Goal: Use online tool/utility: Utilize a website feature to perform a specific function

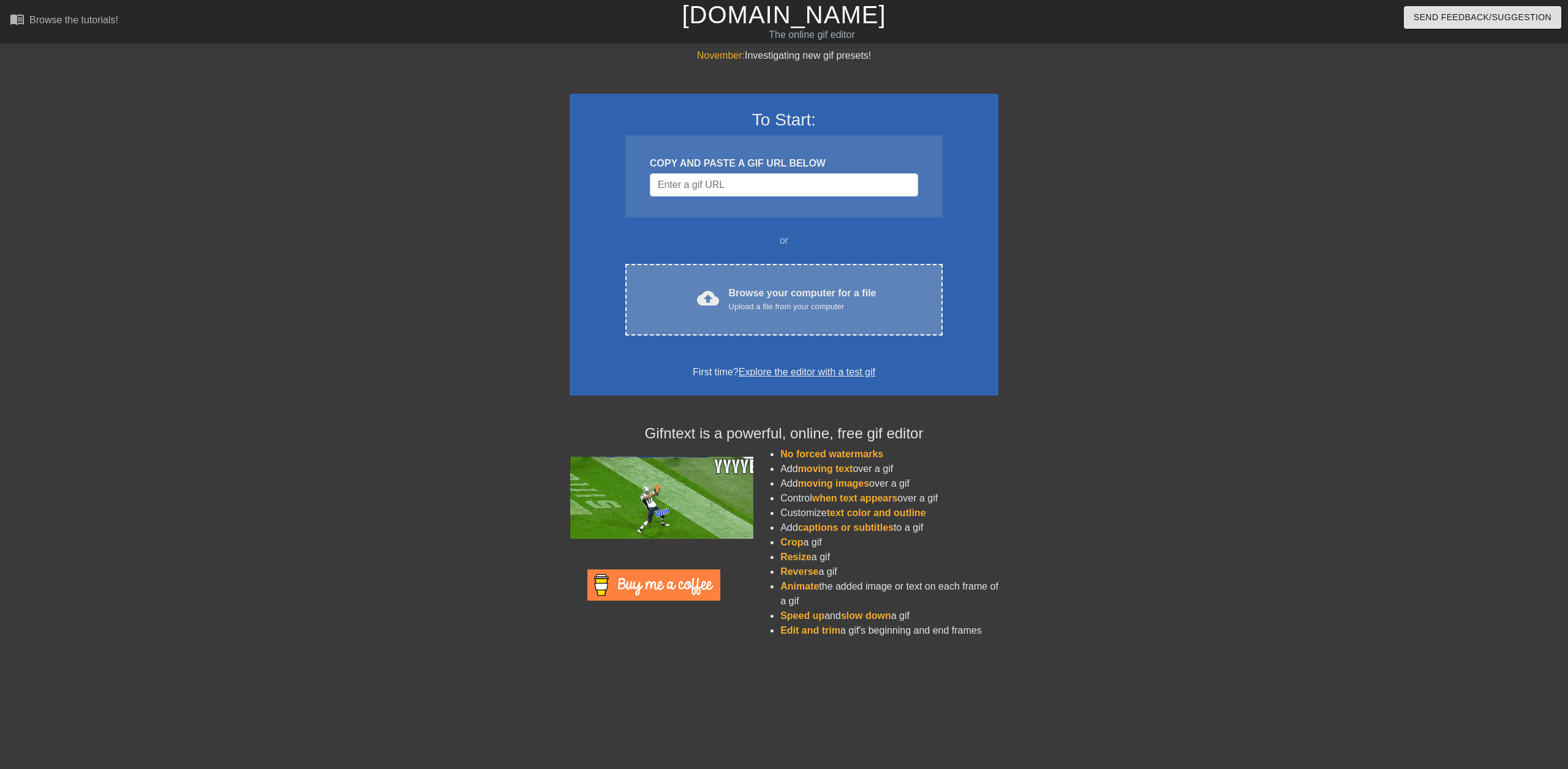
click at [717, 317] on div "cloud_upload Browse your computer for a file Upload a file from your computer C…" at bounding box center [783, 299] width 317 height 71
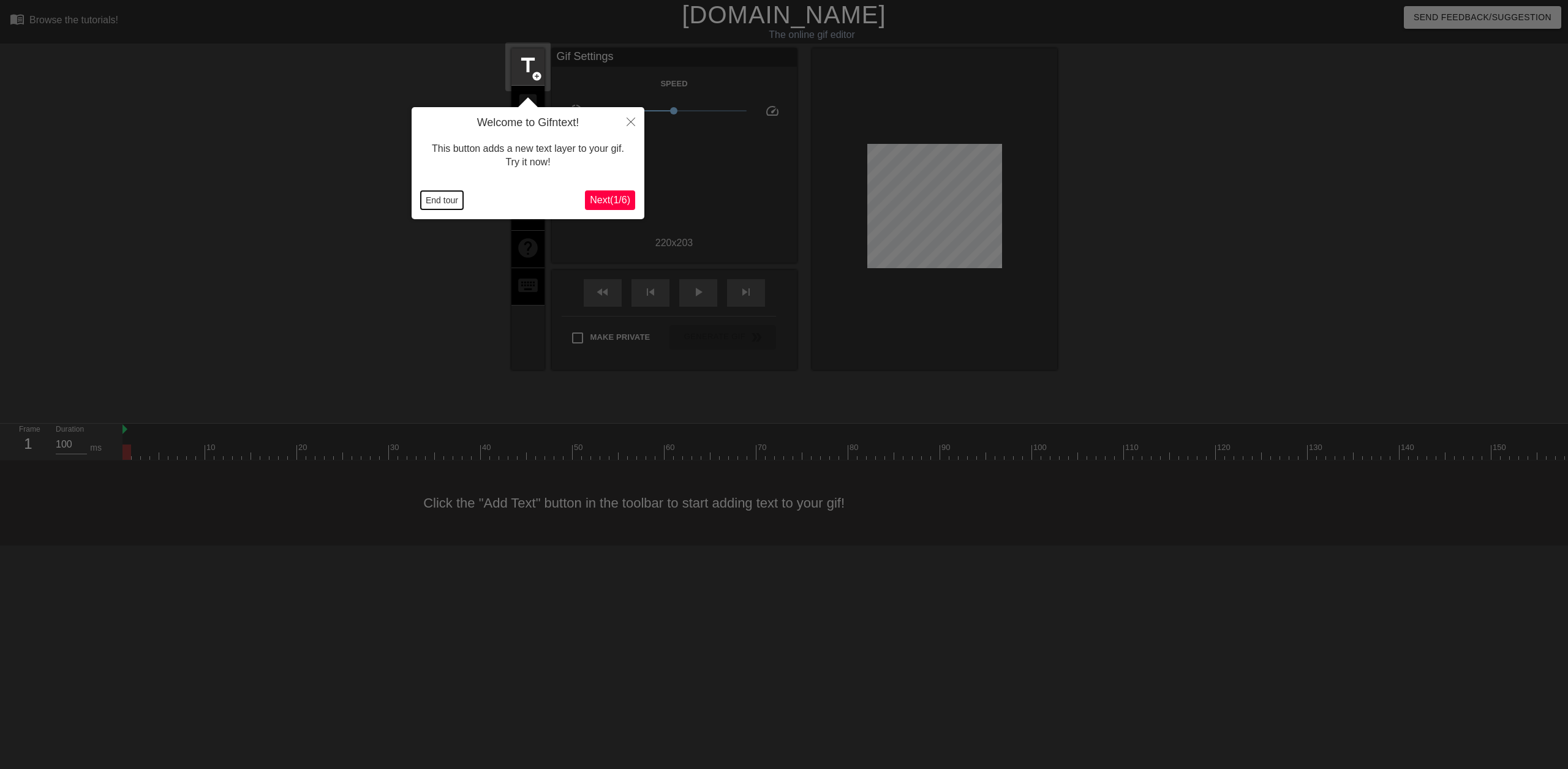
click at [441, 200] on button "End tour" at bounding box center [442, 200] width 42 height 18
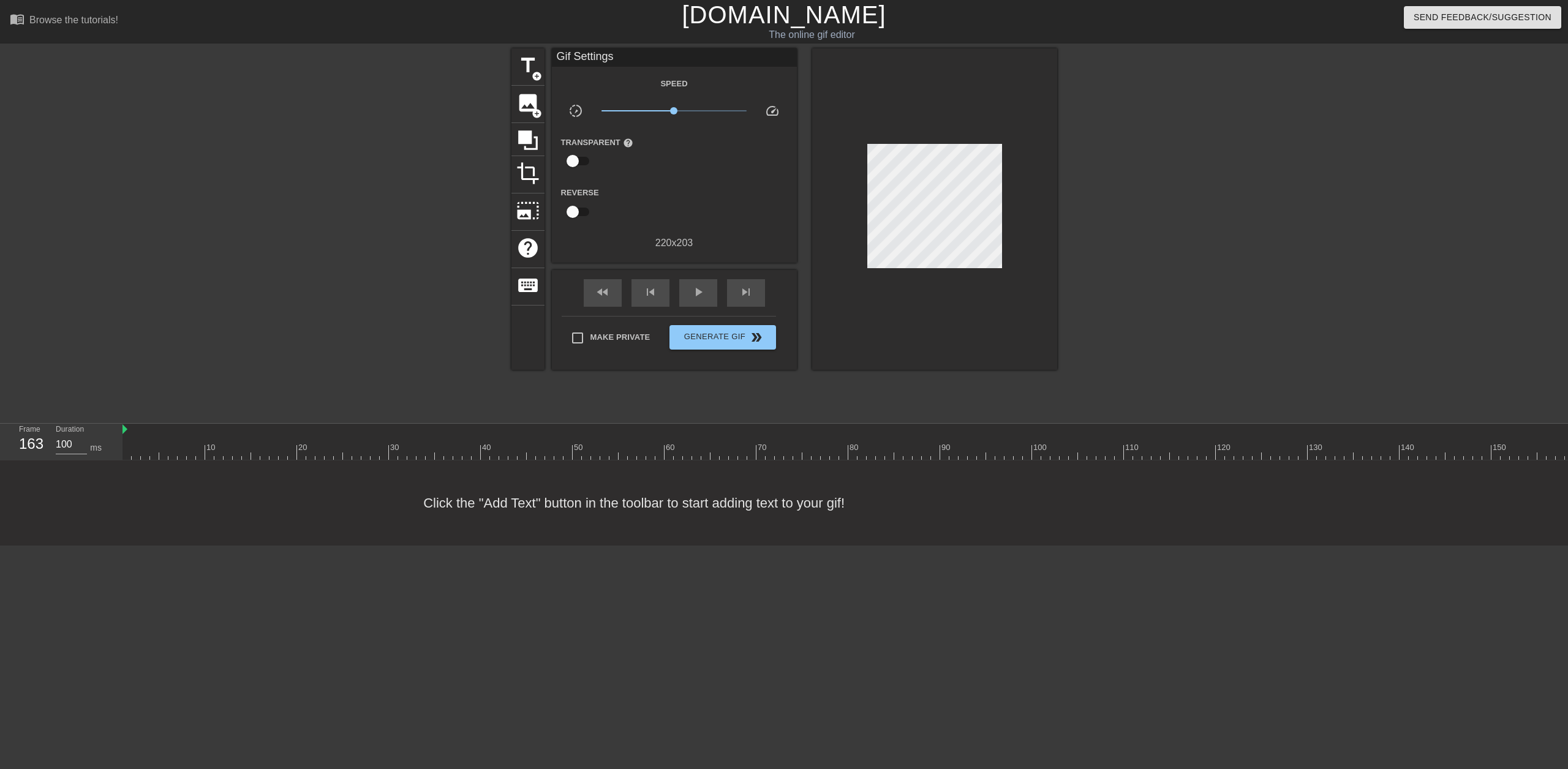
drag, startPoint x: 128, startPoint y: 451, endPoint x: 1615, endPoint y: 434, distance: 1487.1
click at [1567, 434] on html "menu_book Browse the tutorials! [DOMAIN_NAME] The online gif editor Send Feedba…" at bounding box center [784, 273] width 1568 height 545
click at [1317, 453] on div at bounding box center [936, 452] width 1626 height 15
drag, startPoint x: 1317, startPoint y: 454, endPoint x: 1297, endPoint y: 450, distance: 20.4
click at [1297, 450] on div at bounding box center [936, 452] width 1626 height 15
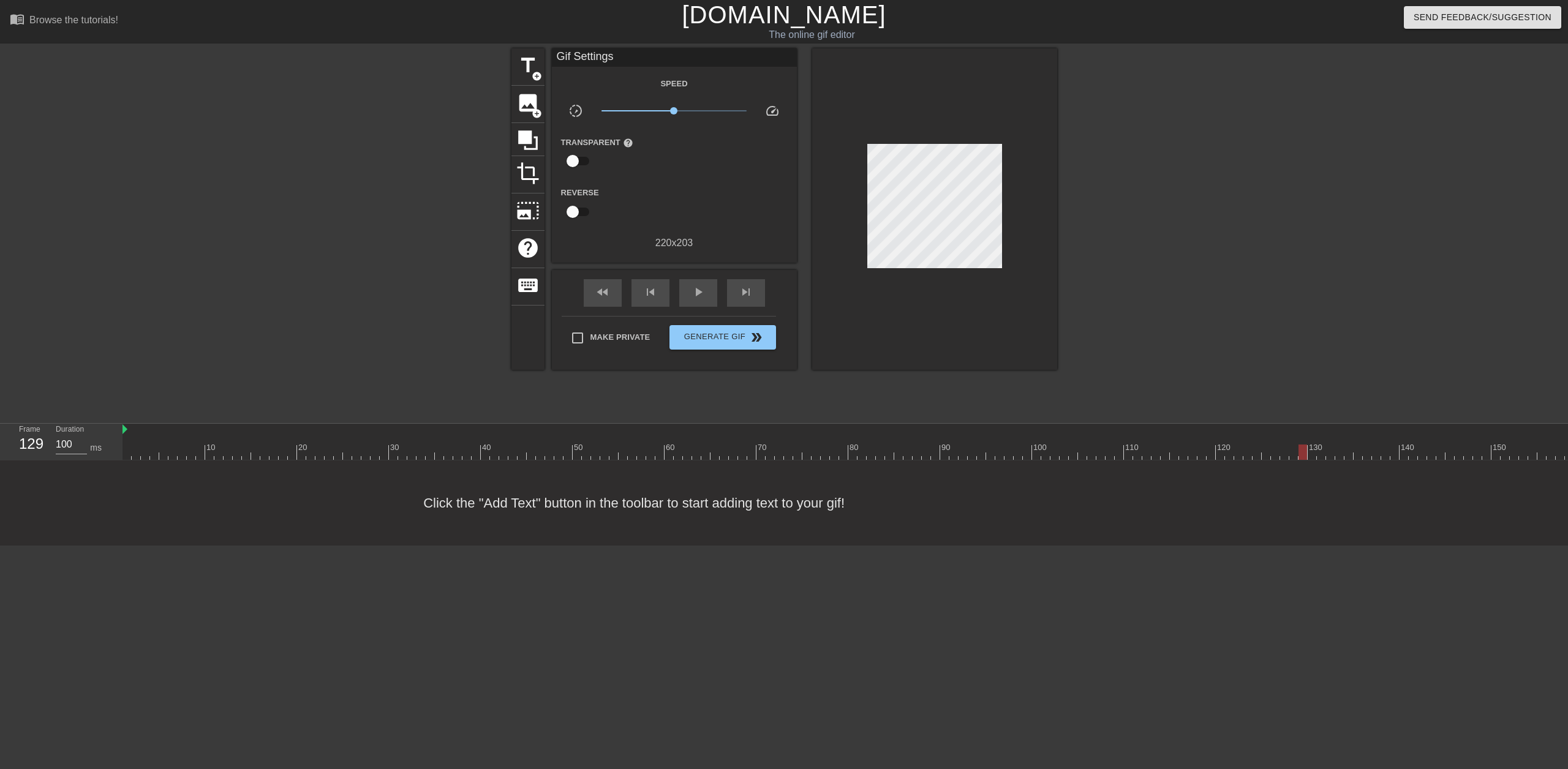
click at [1305, 450] on div at bounding box center [936, 452] width 1626 height 15
drag, startPoint x: 1305, startPoint y: 450, endPoint x: 1004, endPoint y: 445, distance: 301.0
click at [1004, 445] on div at bounding box center [936, 452] width 1626 height 15
click at [532, 183] on span "crop" at bounding box center [528, 173] width 23 height 23
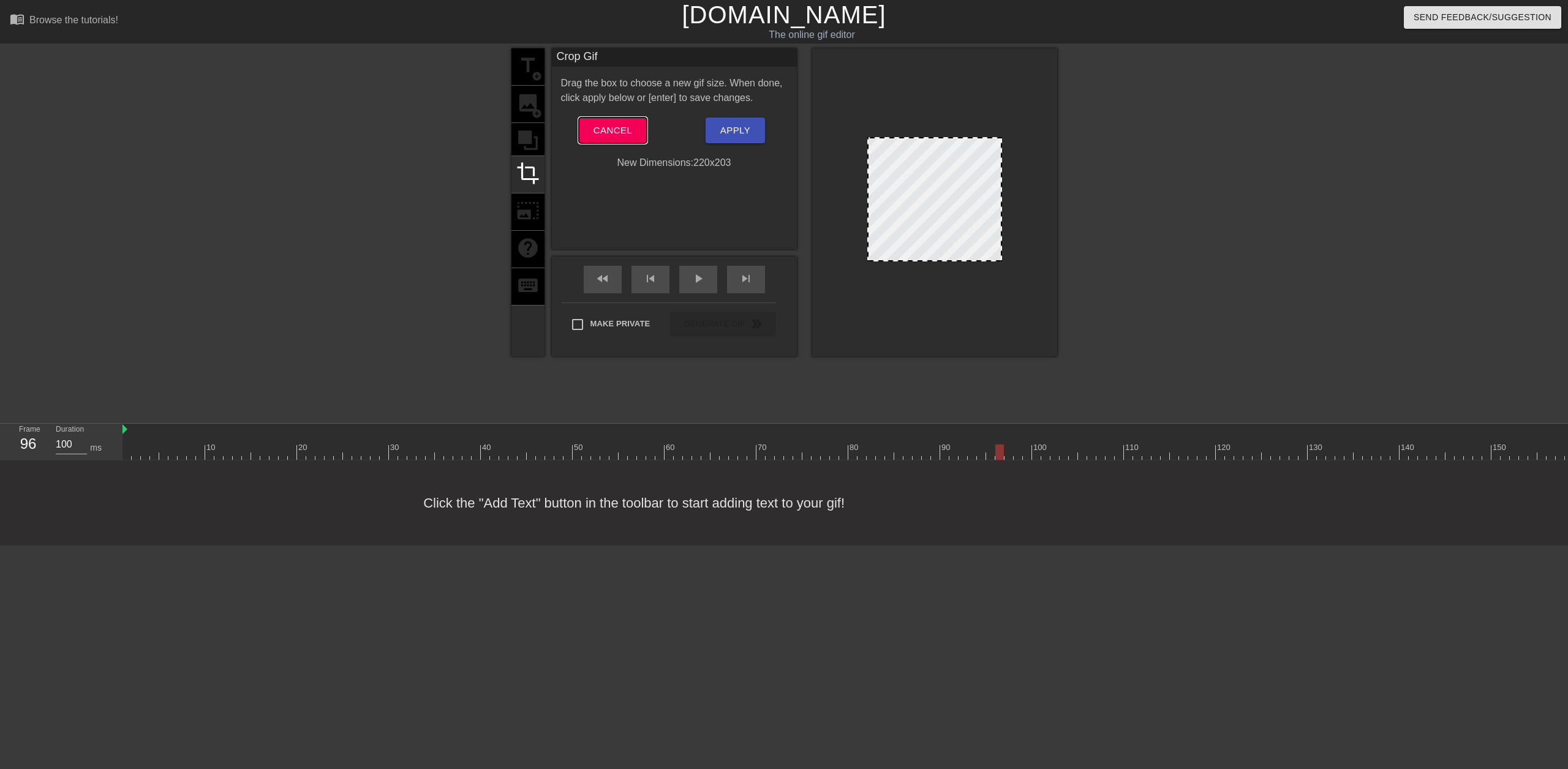
click at [638, 130] on button "Cancel" at bounding box center [613, 130] width 68 height 26
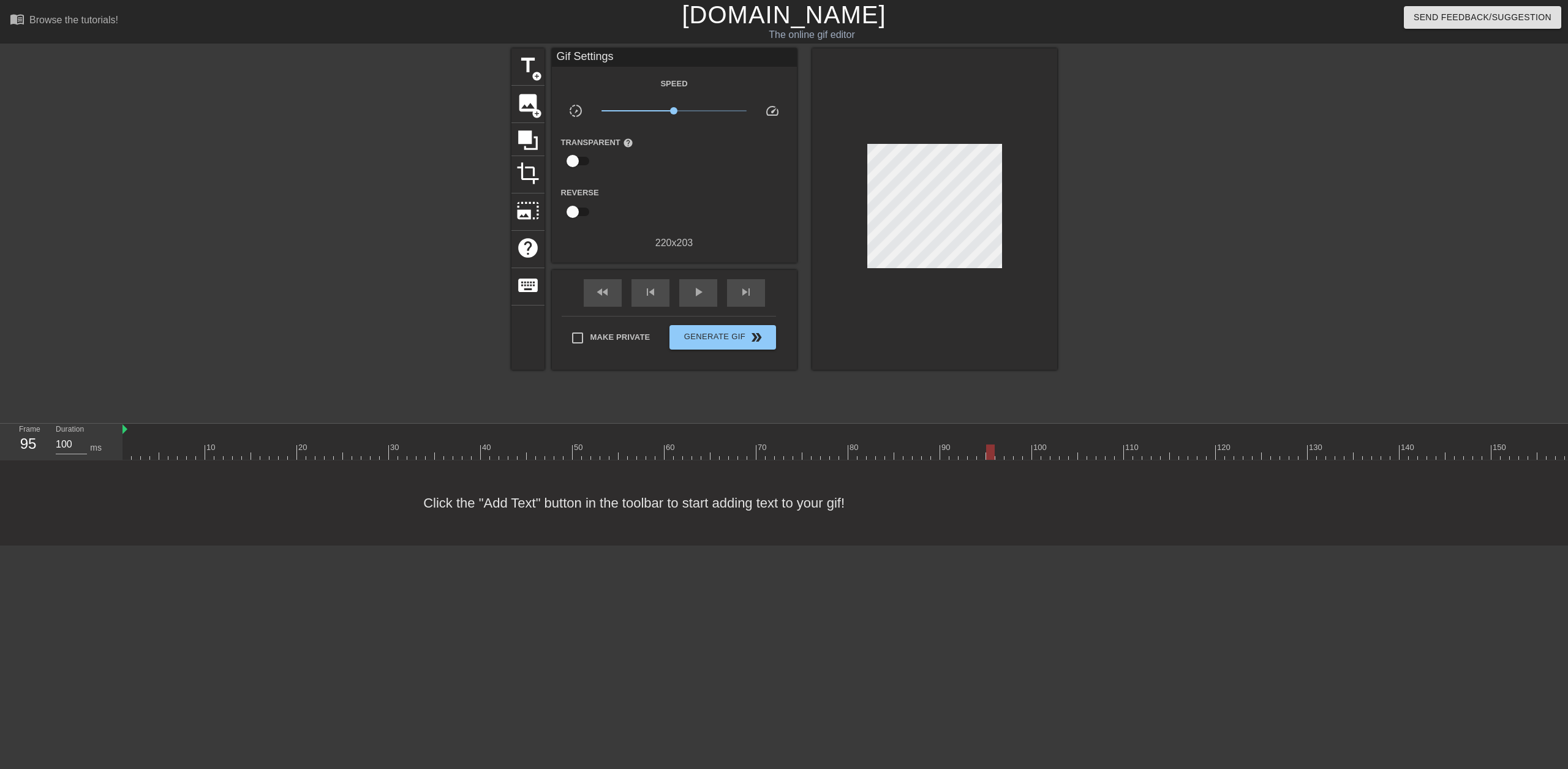
drag, startPoint x: 1002, startPoint y: 448, endPoint x: 992, endPoint y: 449, distance: 10.0
click at [992, 449] on div at bounding box center [990, 452] width 9 height 15
click at [997, 450] on div at bounding box center [936, 452] width 1626 height 15
drag, startPoint x: 996, startPoint y: 450, endPoint x: 983, endPoint y: 450, distance: 13.0
click at [983, 450] on div at bounding box center [981, 452] width 9 height 15
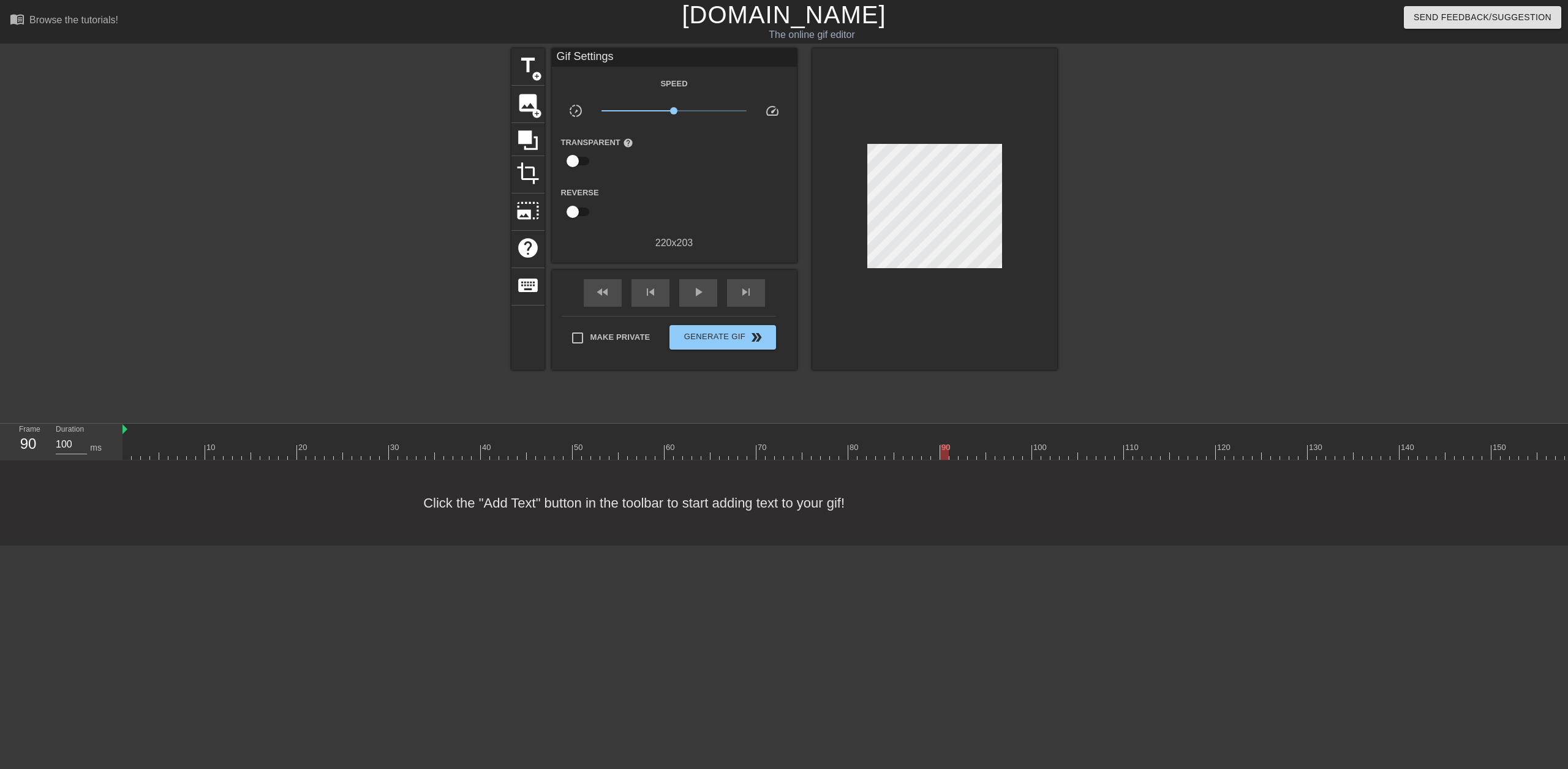
drag, startPoint x: 983, startPoint y: 452, endPoint x: 946, endPoint y: 458, distance: 37.5
click at [946, 458] on div at bounding box center [945, 452] width 9 height 15
